Goal: Transaction & Acquisition: Register for event/course

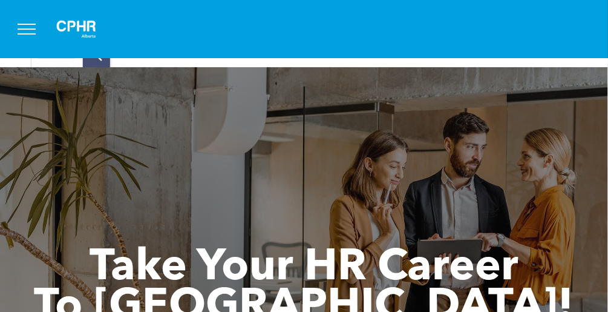
click at [32, 24] on button "menu" at bounding box center [26, 28] width 31 height 31
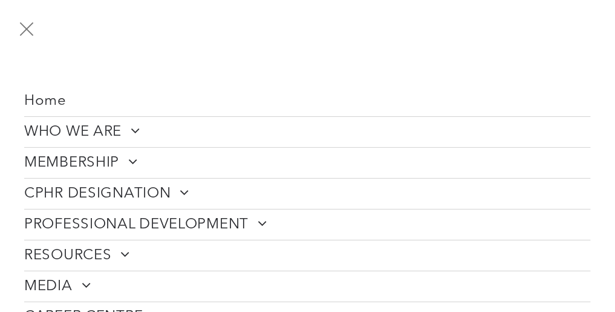
click at [264, 224] on span at bounding box center [258, 222] width 19 height 15
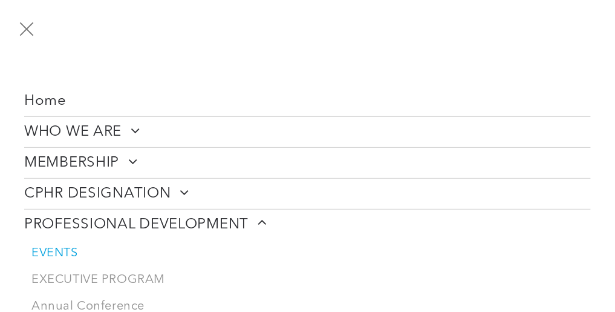
click at [65, 246] on span "EVENTS" at bounding box center [54, 253] width 47 height 15
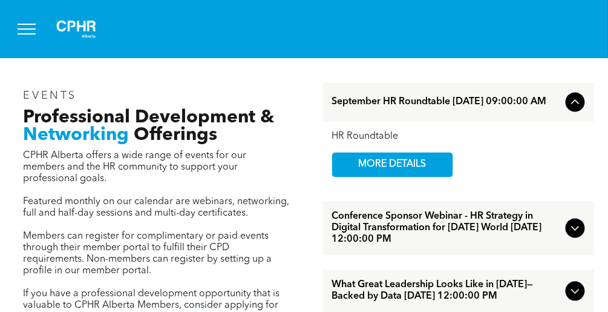
scroll to position [310, 0]
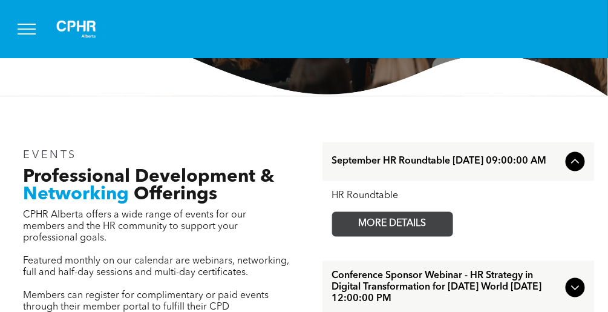
click at [397, 226] on span "MORE DETAILS" at bounding box center [393, 224] width 96 height 24
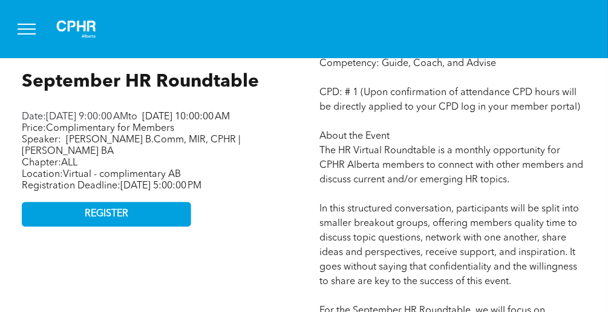
scroll to position [528, 0]
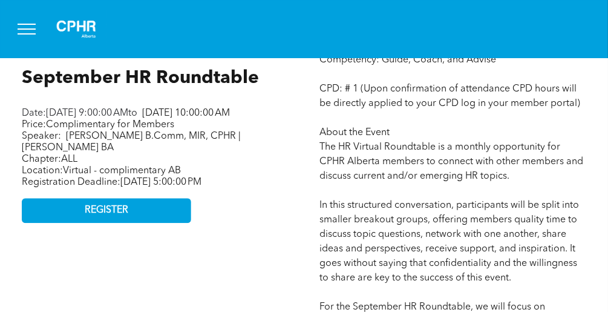
drag, startPoint x: 22, startPoint y: 118, endPoint x: 234, endPoint y: 131, distance: 212.7
click at [234, 119] on p "Date: Thursday, September 11, 2025, 9:00:00 AM to Thursday, September 11, 2025,…" at bounding box center [155, 113] width 267 height 11
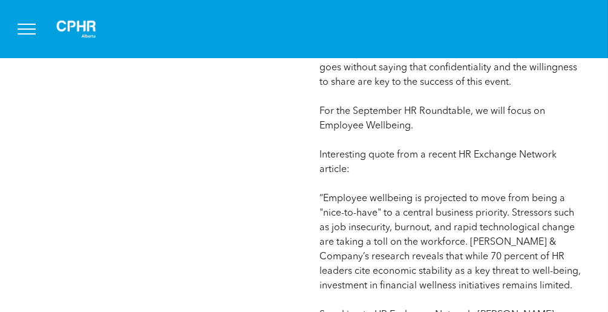
scroll to position [734, 0]
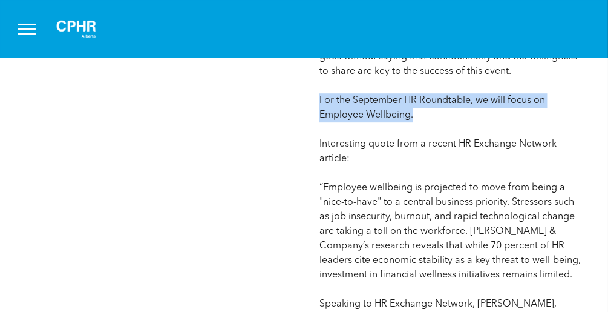
drag, startPoint x: 321, startPoint y: 102, endPoint x: 446, endPoint y: 125, distance: 126.7
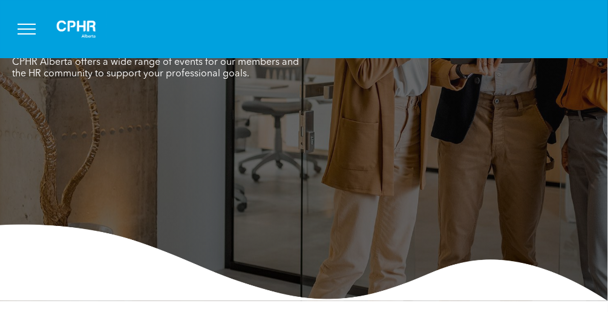
scroll to position [463, 0]
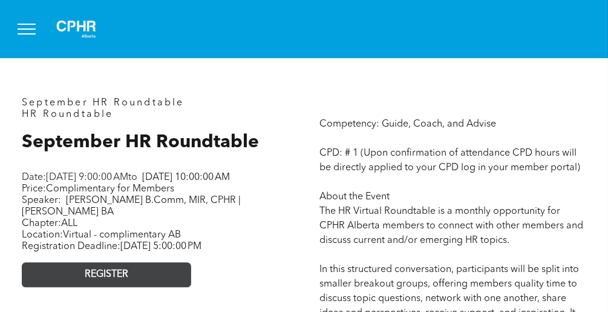
click at [131, 287] on link "REGISTER" at bounding box center [106, 275] width 169 height 25
